Goal: Task Accomplishment & Management: Use online tool/utility

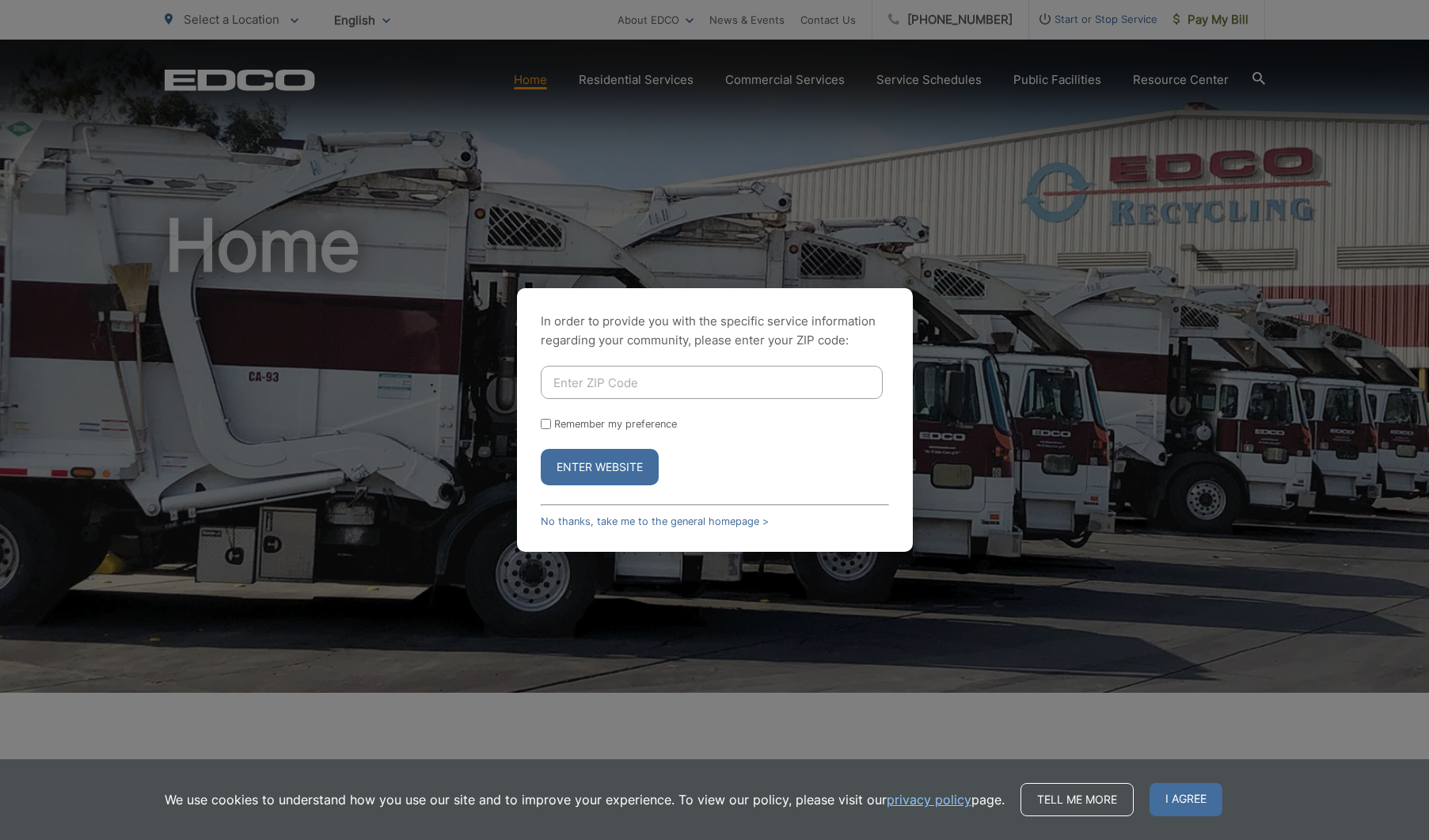
click at [592, 381] on input "Enter ZIP Code" at bounding box center [712, 381] width 342 height 33
type input "92040"
click at [590, 477] on button "Enter Website" at bounding box center [599, 467] width 118 height 36
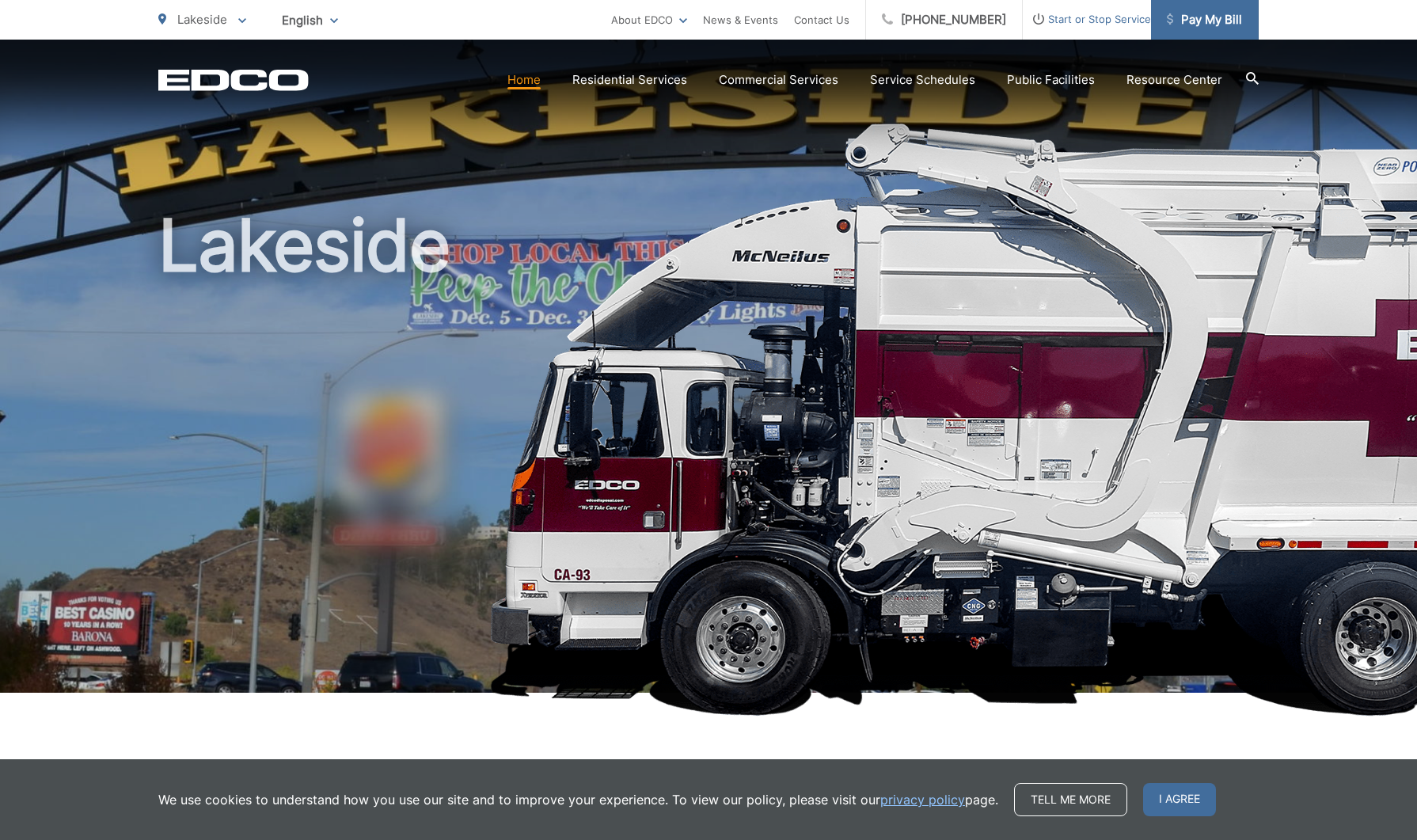
click at [1219, 22] on span "Pay My Bill" at bounding box center [1205, 20] width 76 height 19
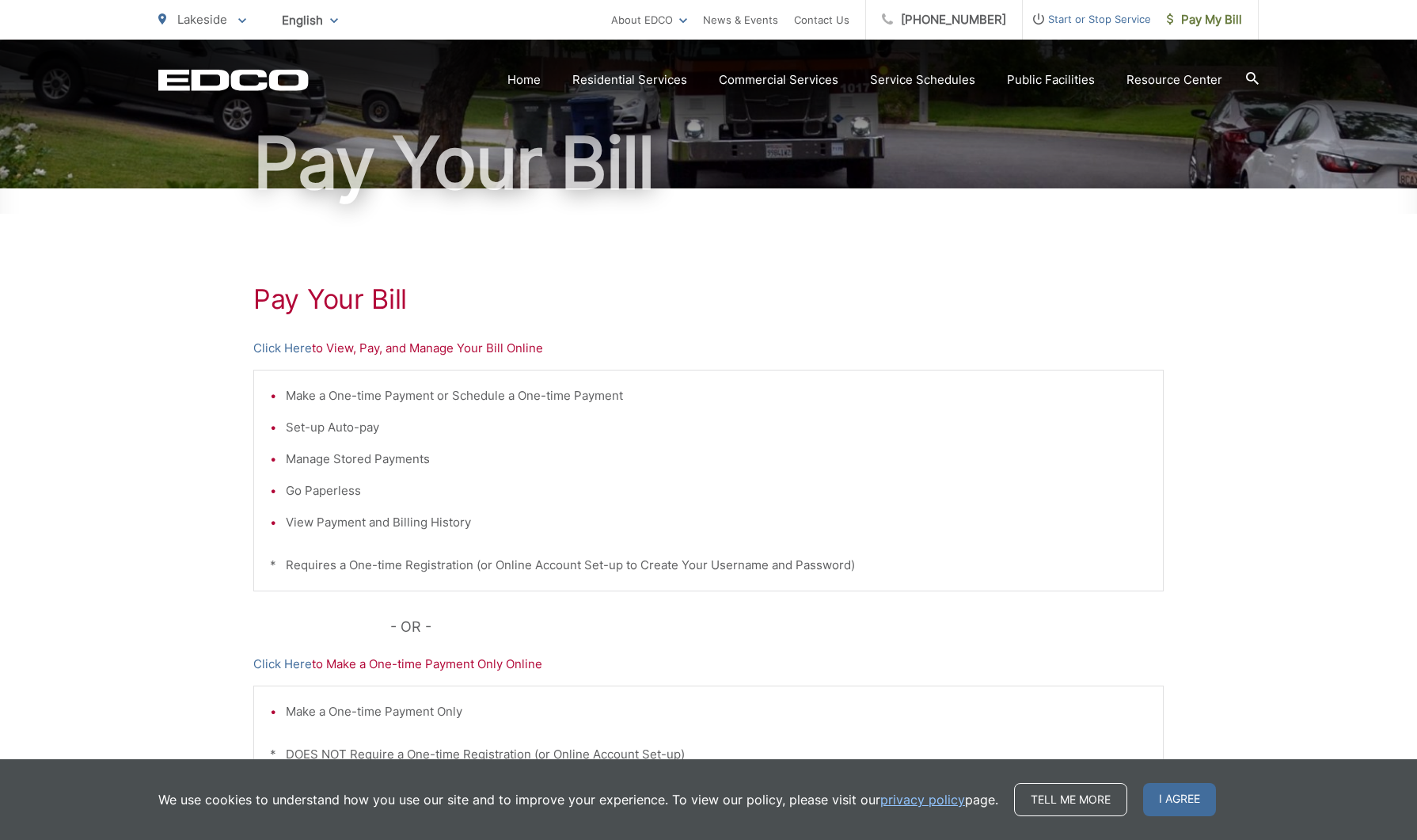
scroll to position [200, 0]
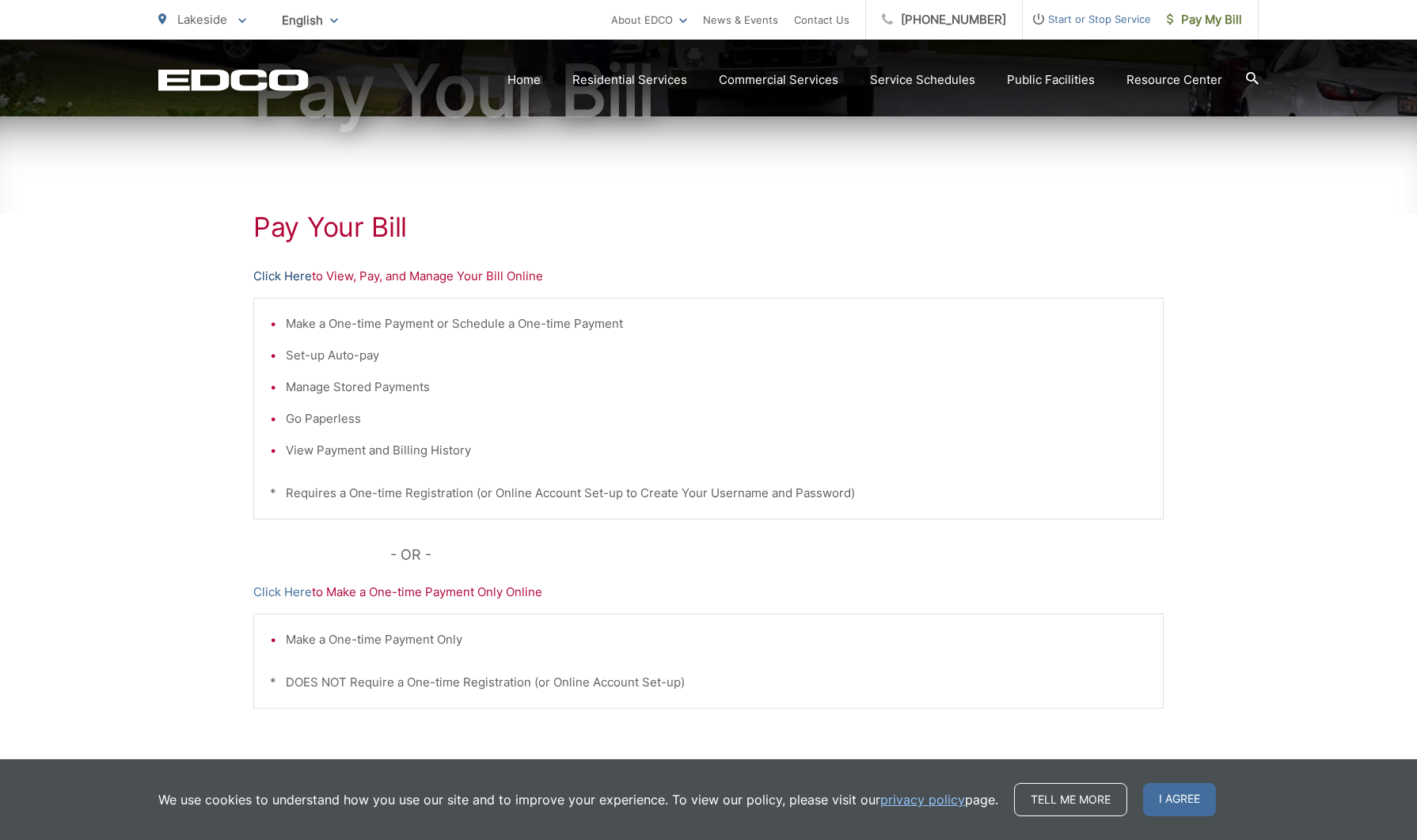
click at [274, 274] on link "Click Here" at bounding box center [282, 276] width 59 height 19
